Goal: Task Accomplishment & Management: Manage account settings

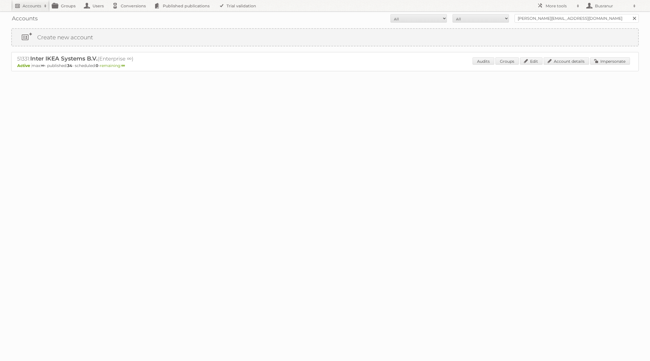
click at [28, 10] on link "Accounts" at bounding box center [30, 5] width 38 height 11
type input"] "[EMAIL_ADDRESS][PERSON_NAME][DOMAIN_NAME]"
click at [46, 20] on input"] "[EMAIL_ADDRESS][PERSON_NAME][DOMAIN_NAME]" at bounding box center [76, 18] width 124 height 8
click at [46, 19] on input"] "[EMAIL_ADDRESS][PERSON_NAME][DOMAIN_NAME]" at bounding box center [76, 18] width 124 height 8
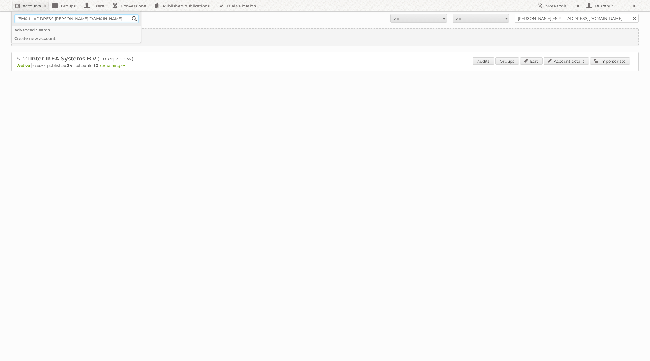
click at [46, 19] on input"] "[EMAIL_ADDRESS][PERSON_NAME][DOMAIN_NAME]" at bounding box center [76, 18] width 124 height 8
type input"] "[EMAIL_ADDRESS][DOMAIN_NAME]"
click at [130, 14] on input "Search" at bounding box center [134, 18] width 8 height 8
click at [617, 60] on link "Impersonate" at bounding box center [611, 60] width 40 height 7
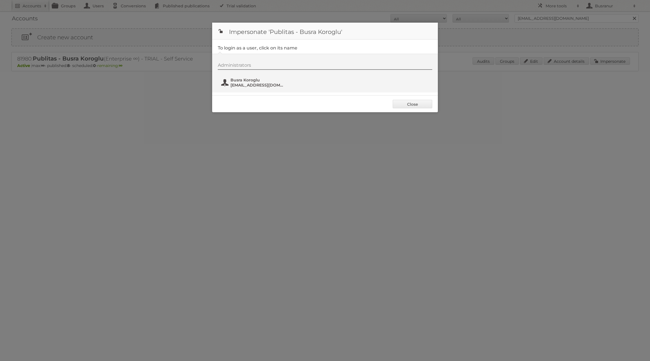
click at [236, 82] on span "[EMAIL_ADDRESS][DOMAIN_NAME]" at bounding box center [258, 84] width 55 height 5
